Goal: Navigation & Orientation: Find specific page/section

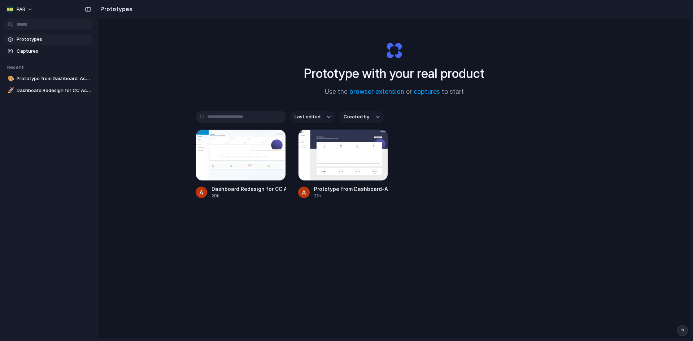
click at [490, 205] on div "Last edited Created by Dashboard Redesign for CC Activation 20h Prototype from …" at bounding box center [394, 177] width 397 height 133
